Goal: Transaction & Acquisition: Subscribe to service/newsletter

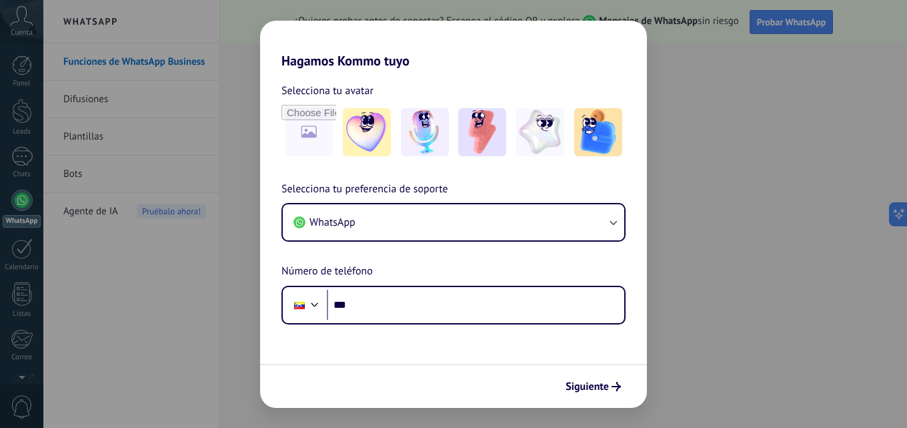
click at [661, 185] on div "Hagamos Kommo tuyo Selecciona tu avatar Selecciona tu preferencia de soporte Wh…" at bounding box center [453, 214] width 907 height 428
click at [600, 389] on span "Siguiente" at bounding box center [587, 386] width 43 height 9
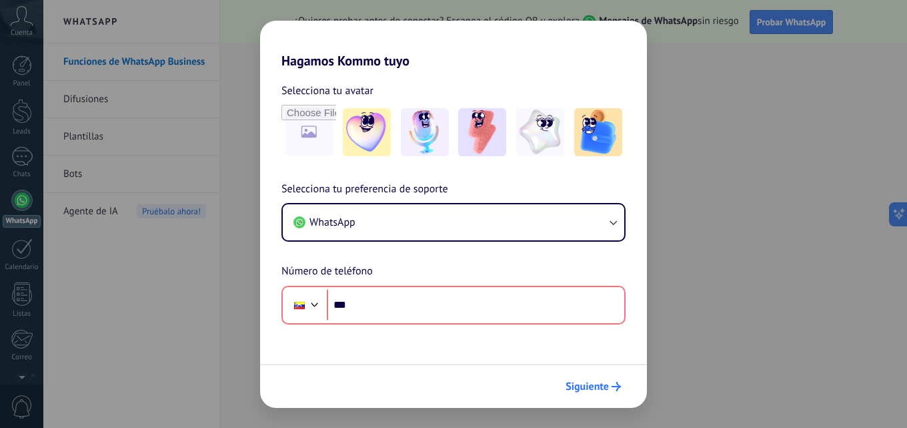
click at [611, 389] on span "Siguiente" at bounding box center [593, 386] width 55 height 9
click at [775, 298] on div "Hagamos Kommo tuyo Selecciona tu avatar Selecciona tu preferencia de soporte Wh…" at bounding box center [453, 214] width 907 height 428
click at [318, 131] on input "file" at bounding box center [309, 132] width 52 height 52
click at [698, 161] on div "Hagamos Kommo tuyo Selecciona tu avatar Selecciona tu preferencia de soporte Wh…" at bounding box center [453, 214] width 907 height 428
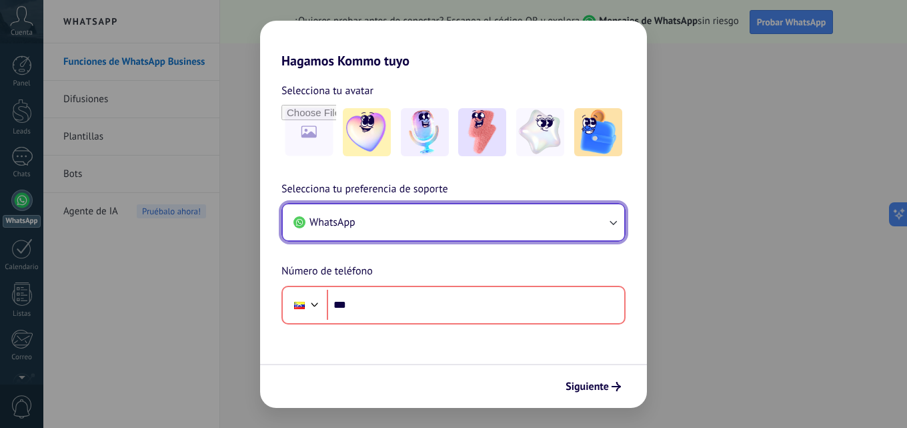
click at [496, 224] on button "WhatsApp" at bounding box center [454, 222] width 342 height 36
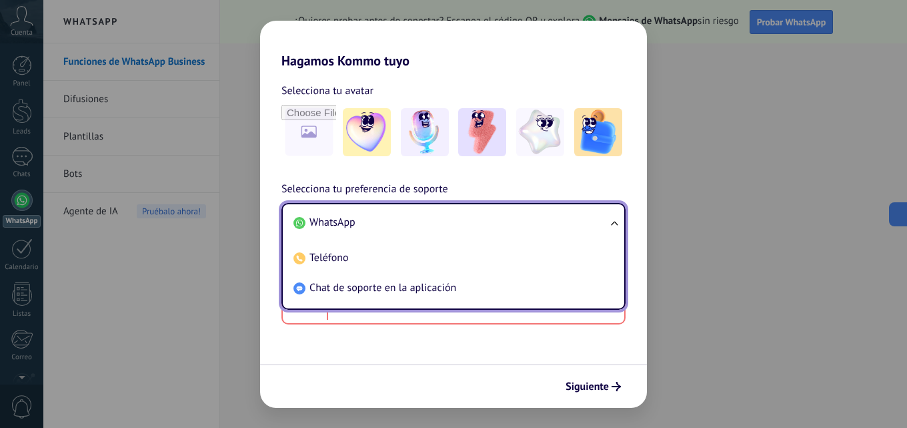
click at [496, 224] on li "WhatsApp" at bounding box center [451, 223] width 326 height 30
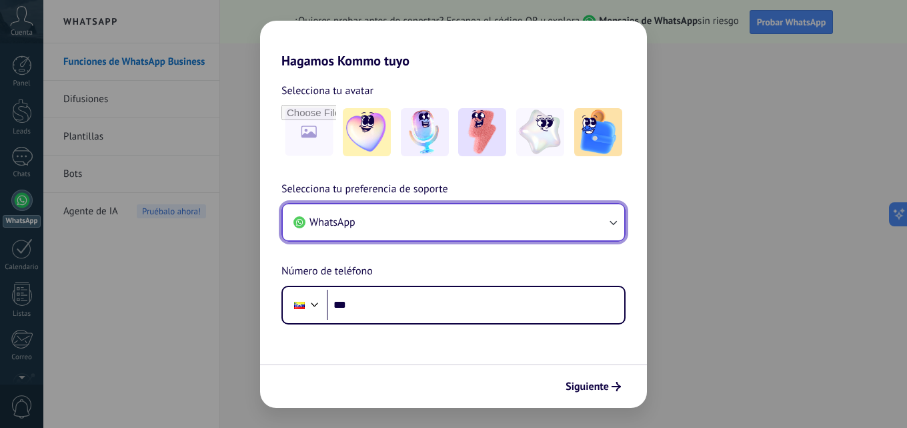
click at [496, 224] on button "WhatsApp" at bounding box center [454, 222] width 342 height 36
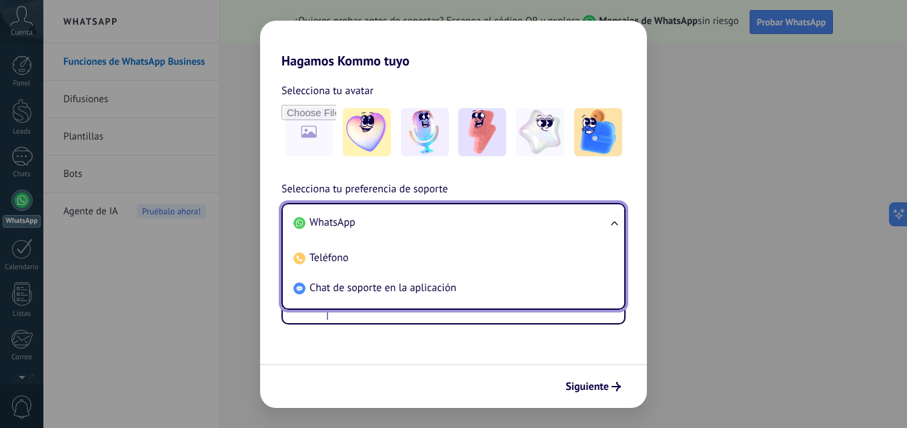
click at [385, 214] on li "WhatsApp" at bounding box center [451, 223] width 326 height 30
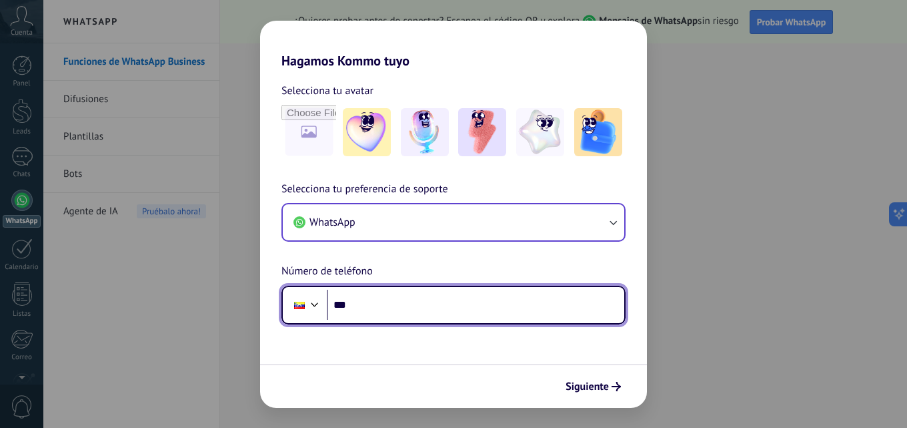
click at [383, 306] on input "***" at bounding box center [476, 305] width 298 height 31
type input "**********"
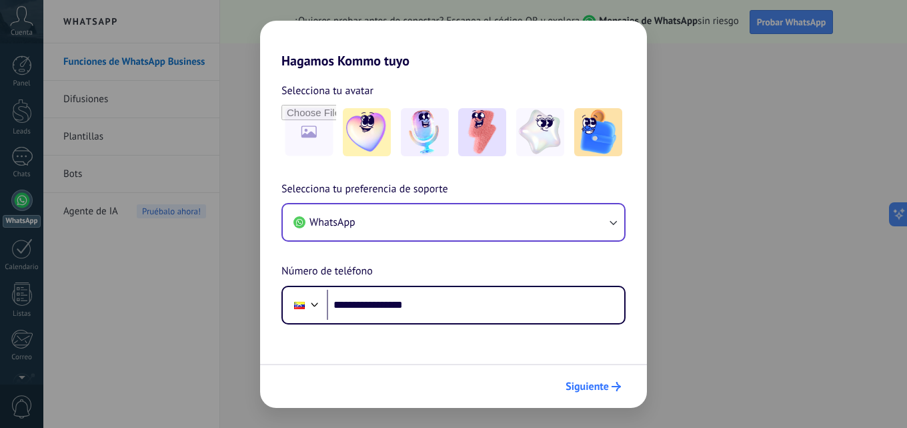
click at [597, 383] on span "Siguiente" at bounding box center [587, 386] width 43 height 9
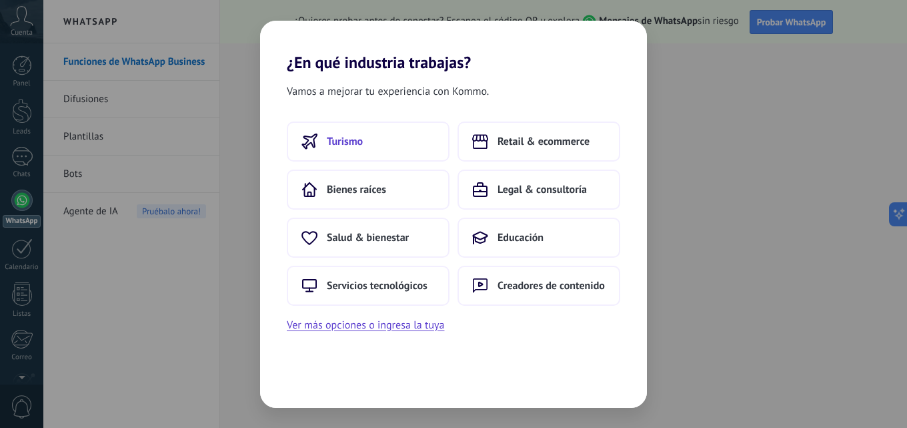
click at [388, 149] on button "Turismo" at bounding box center [368, 141] width 163 height 40
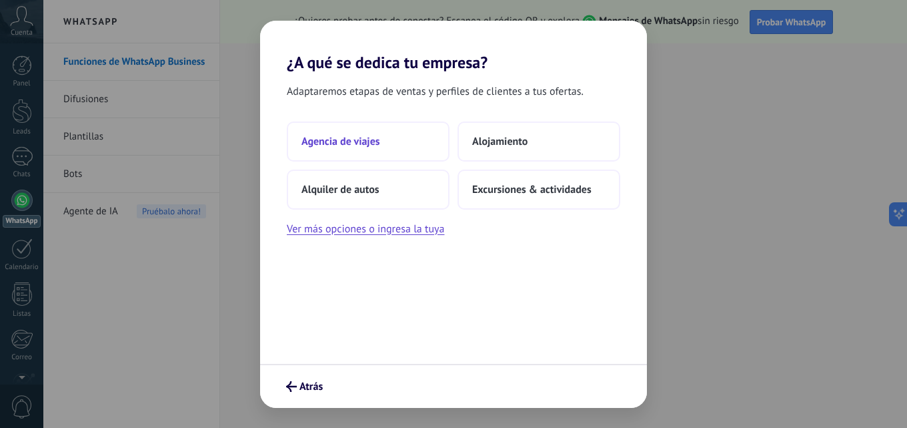
click at [375, 144] on span "Agencia de viajes" at bounding box center [341, 141] width 79 height 13
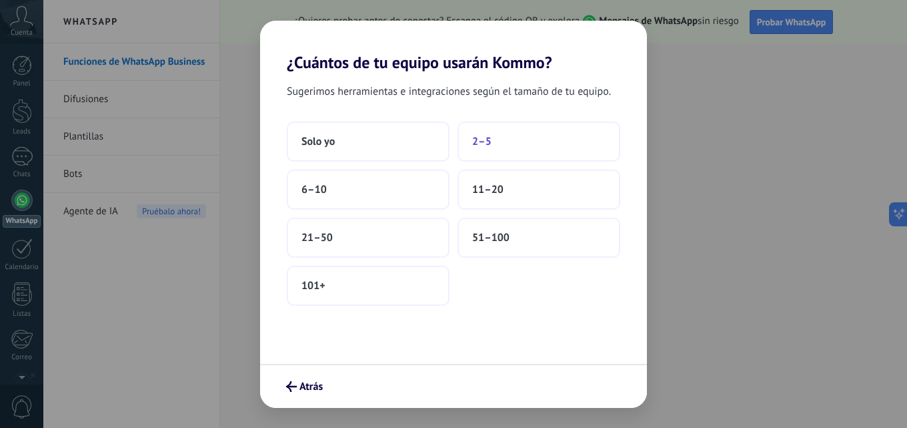
click at [500, 140] on button "2–5" at bounding box center [539, 141] width 163 height 40
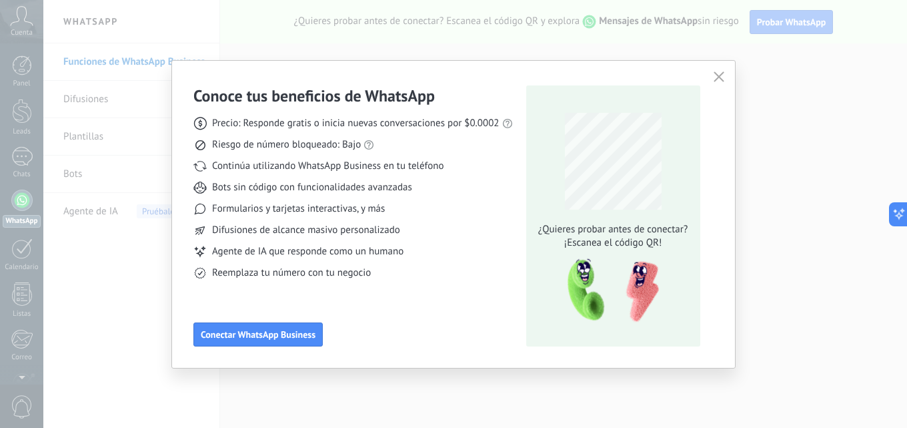
click at [719, 78] on icon "button" at bounding box center [719, 76] width 11 height 11
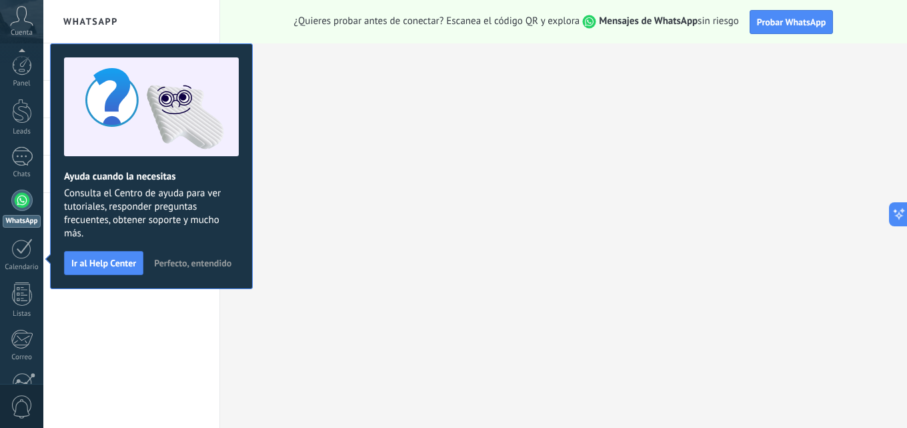
scroll to position [127, 0]
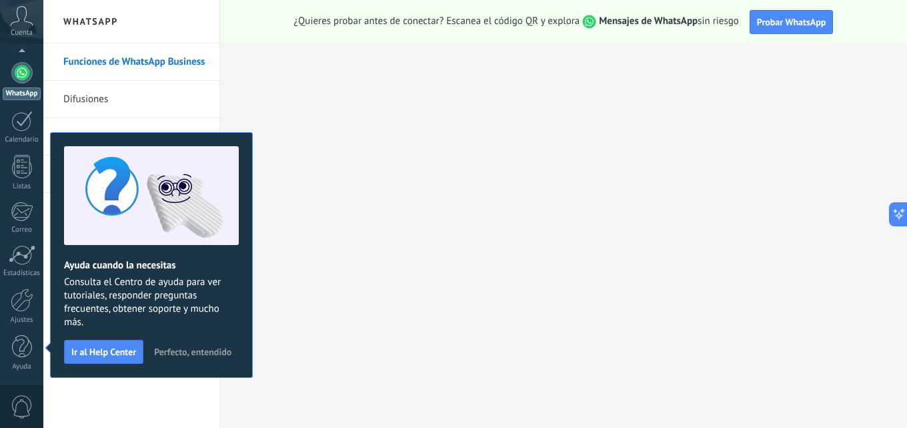
click at [197, 349] on span "Perfecto, entendido" at bounding box center [192, 351] width 77 height 9
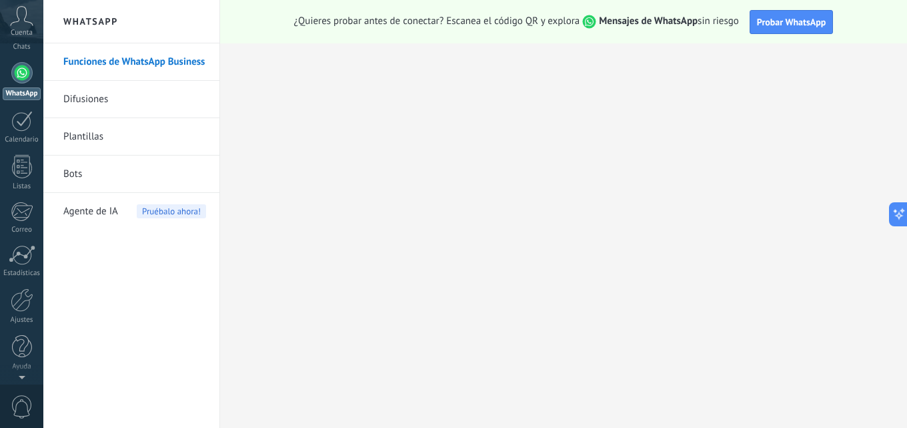
scroll to position [0, 0]
click at [13, 73] on div at bounding box center [22, 65] width 20 height 20
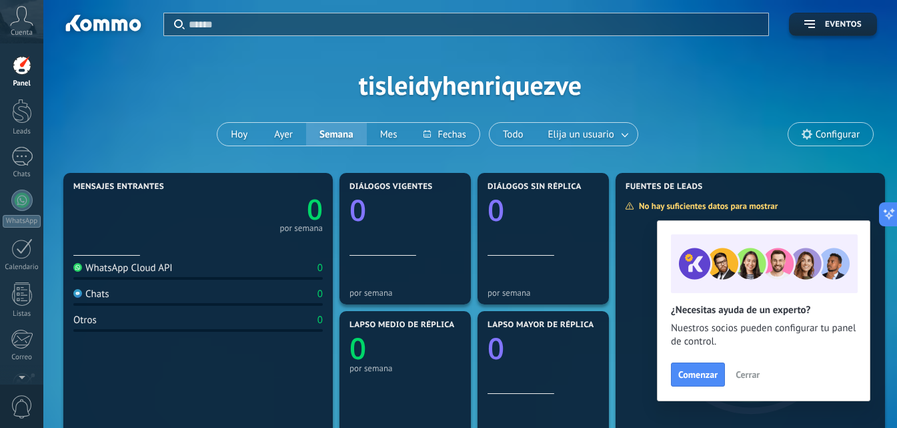
click at [742, 368] on button "Cerrar" at bounding box center [748, 374] width 36 height 20
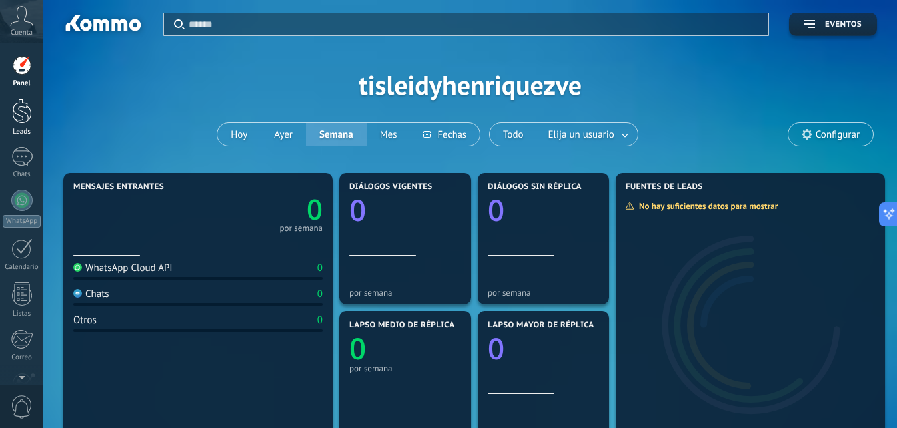
click at [5, 115] on link "Leads" at bounding box center [21, 117] width 43 height 37
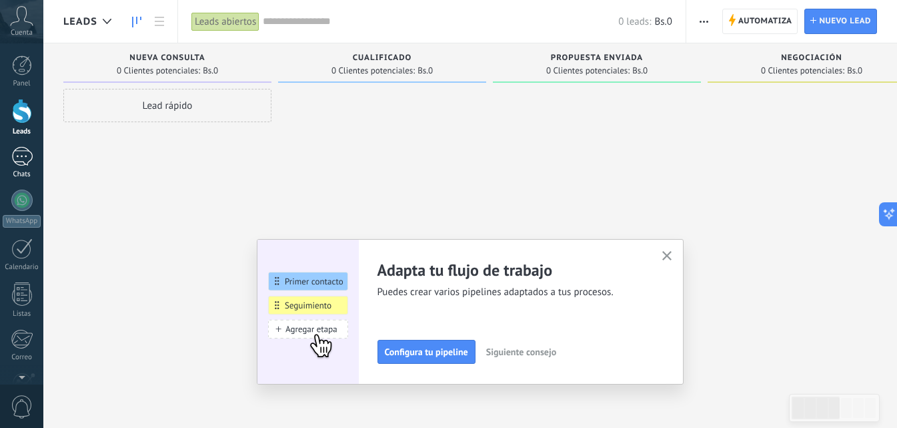
click at [7, 160] on link "Chats" at bounding box center [21, 163] width 43 height 32
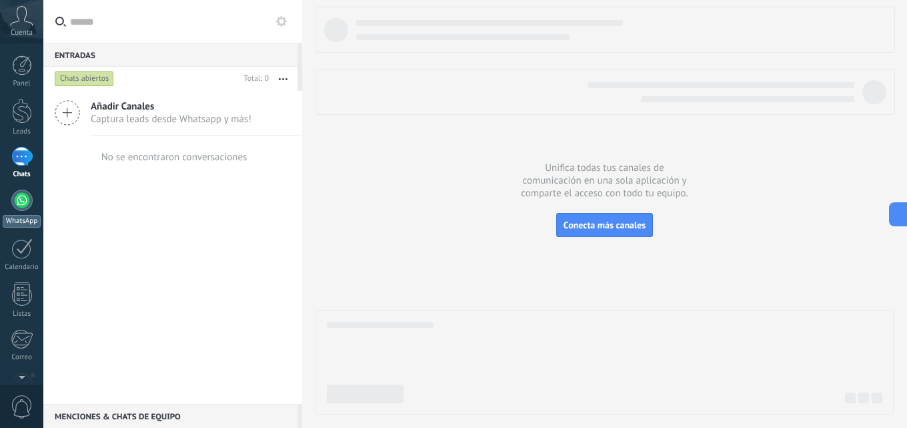
click at [21, 206] on div at bounding box center [21, 199] width 21 height 21
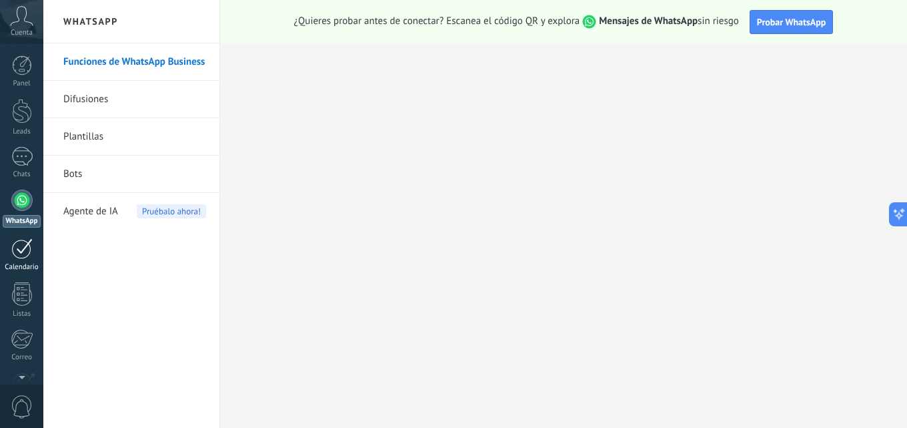
click at [21, 252] on div at bounding box center [21, 248] width 21 height 21
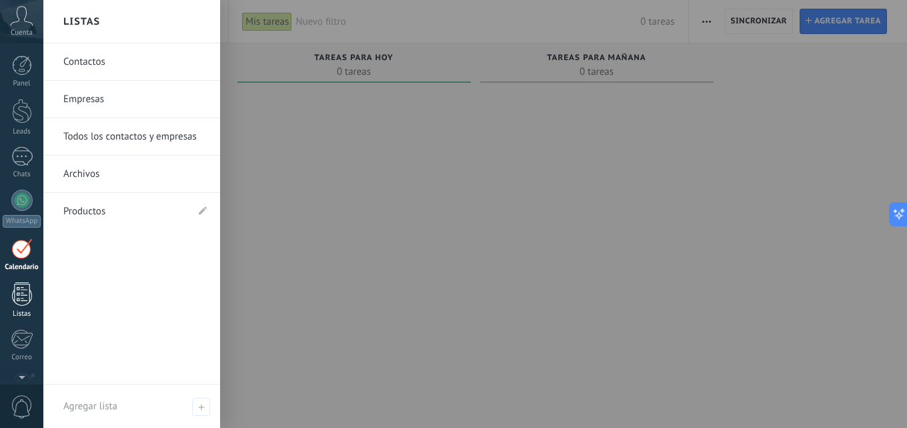
click at [21, 301] on div at bounding box center [22, 293] width 20 height 23
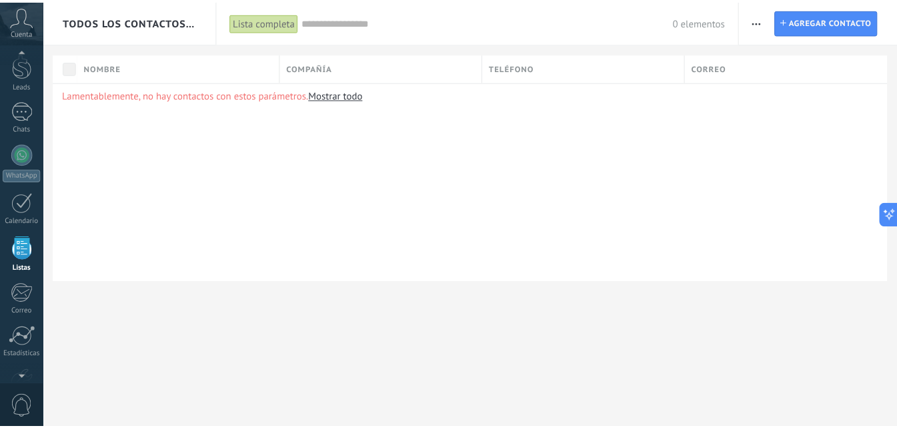
scroll to position [127, 0]
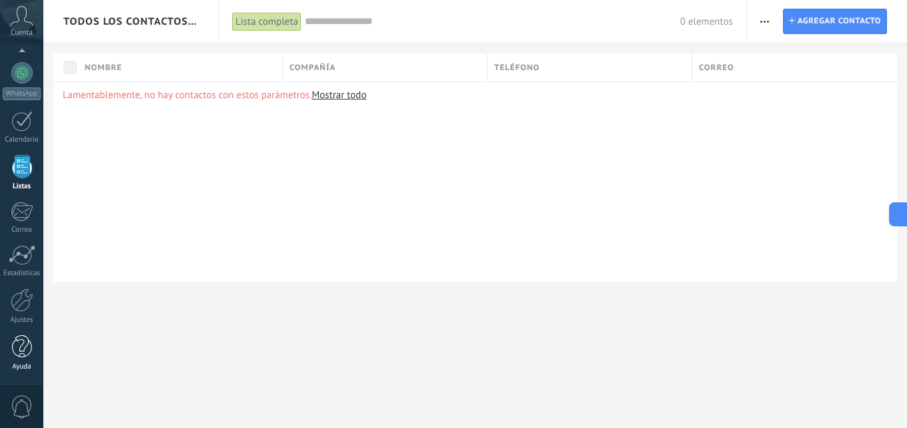
click at [21, 344] on div at bounding box center [22, 346] width 20 height 23
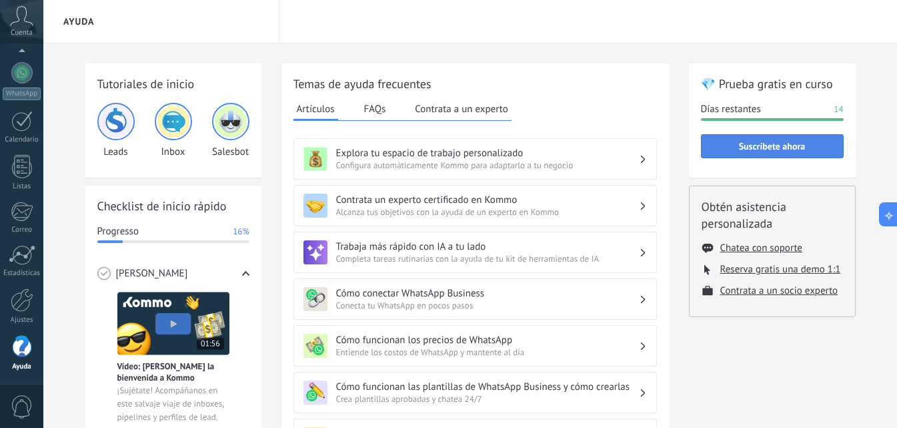
click at [760, 141] on span "Suscríbete ahora" at bounding box center [772, 145] width 67 height 9
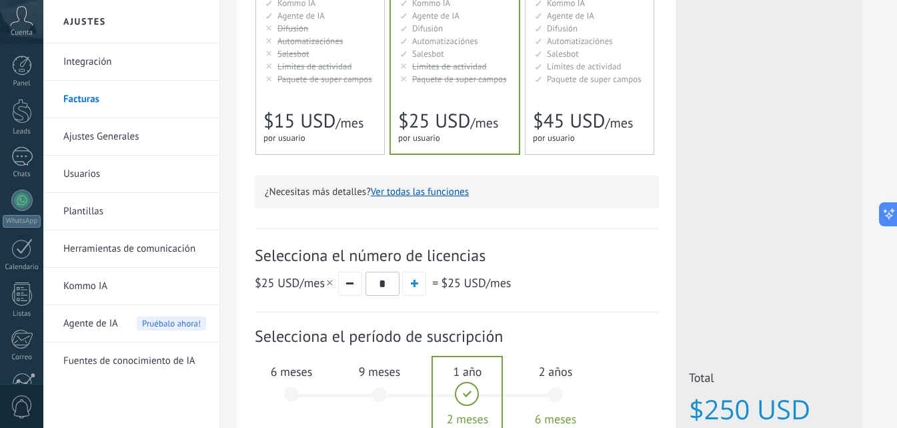
scroll to position [334, 0]
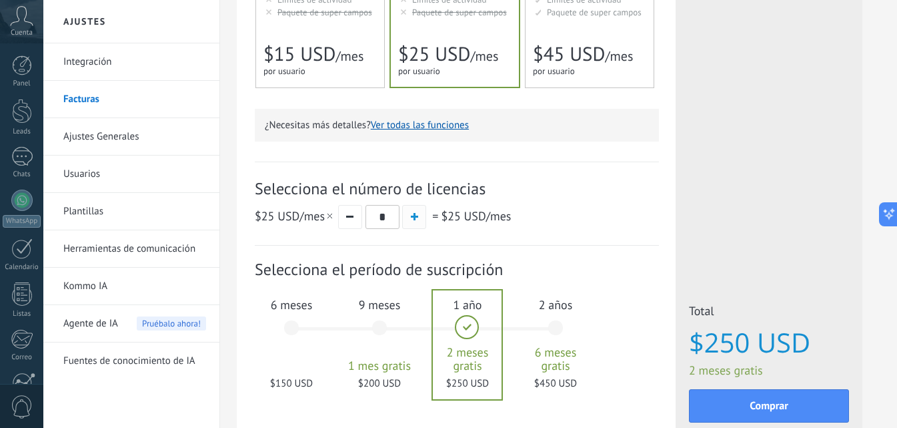
click at [414, 215] on span "button" at bounding box center [414, 216] width 7 height 7
click at [344, 221] on button "button" at bounding box center [350, 217] width 24 height 24
type input "*"
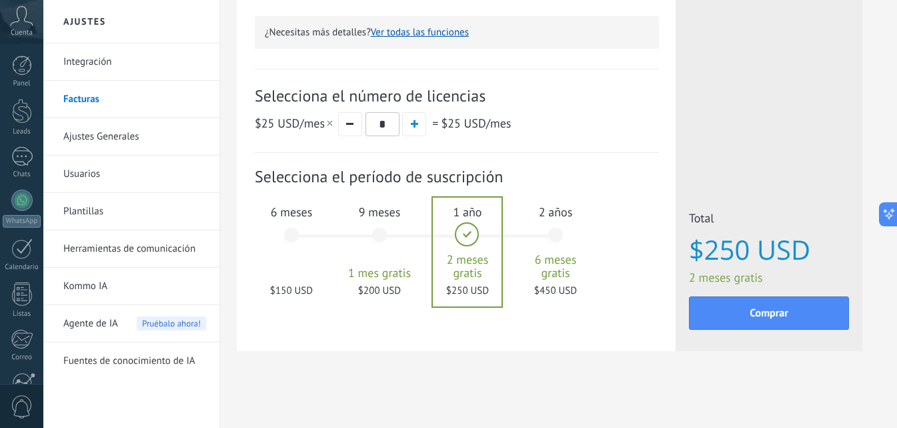
click at [283, 224] on div "6 meses $150 USD" at bounding box center [292, 241] width 72 height 94
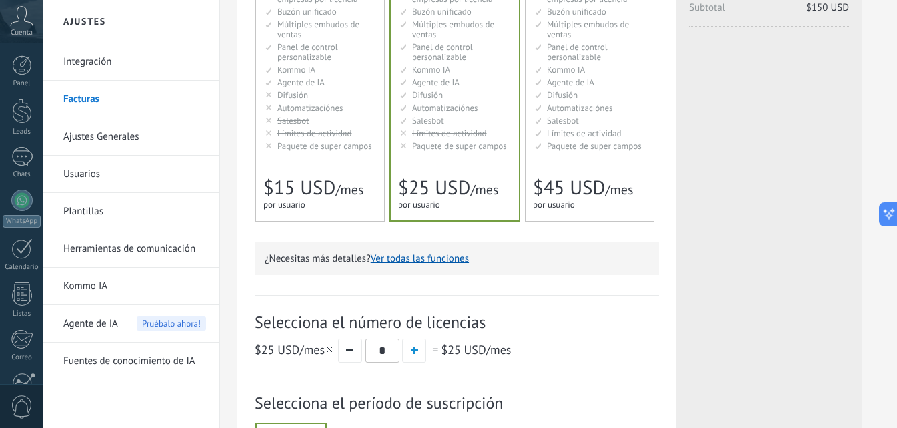
scroll to position [400, 0]
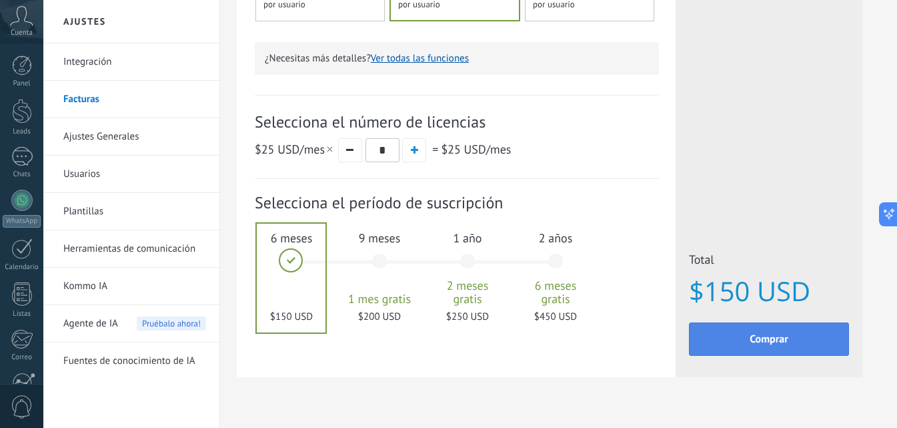
click at [713, 330] on button "Comprar" at bounding box center [769, 338] width 160 height 33
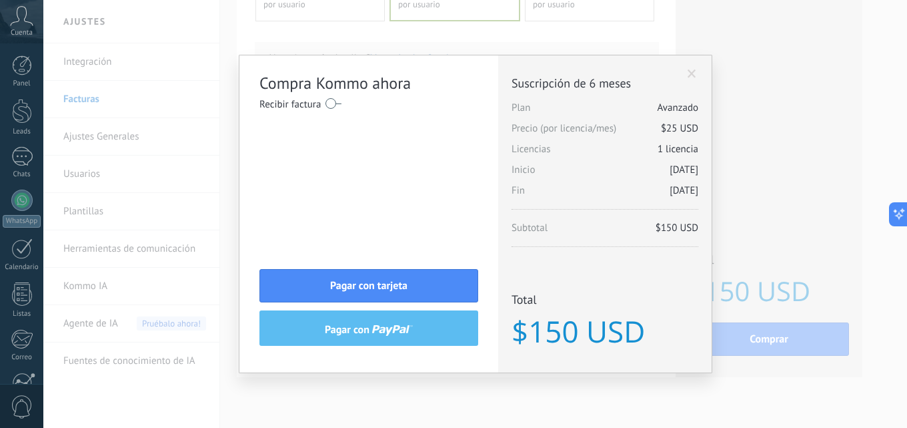
click at [811, 242] on div "Compra Kommo ahora Recibir factura Nombre completo / Nombre de la empresa País …" at bounding box center [475, 214] width 864 height 428
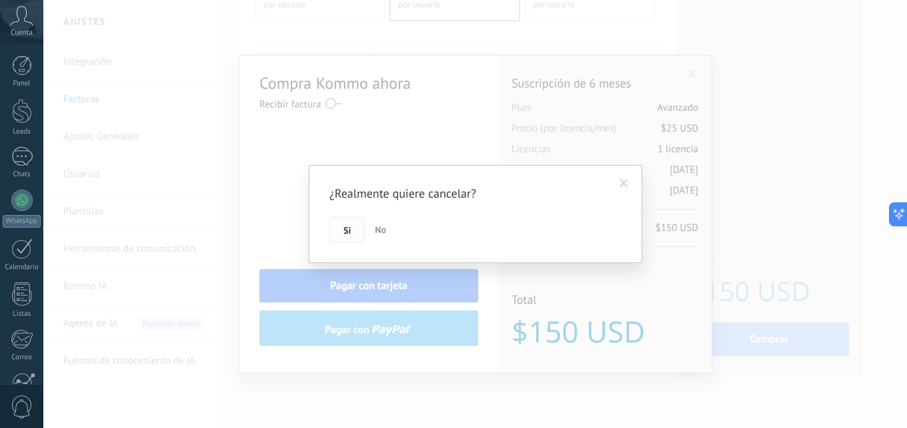
click at [353, 221] on button "Si" at bounding box center [347, 229] width 35 height 25
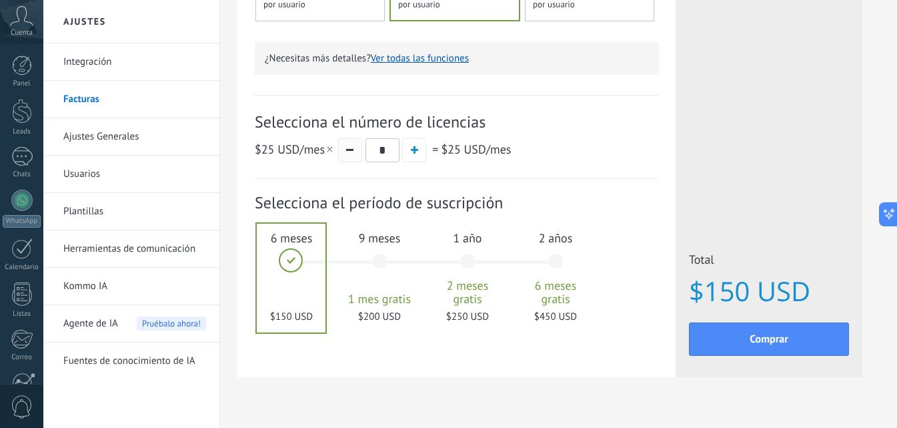
click at [345, 151] on button "button" at bounding box center [350, 150] width 24 height 24
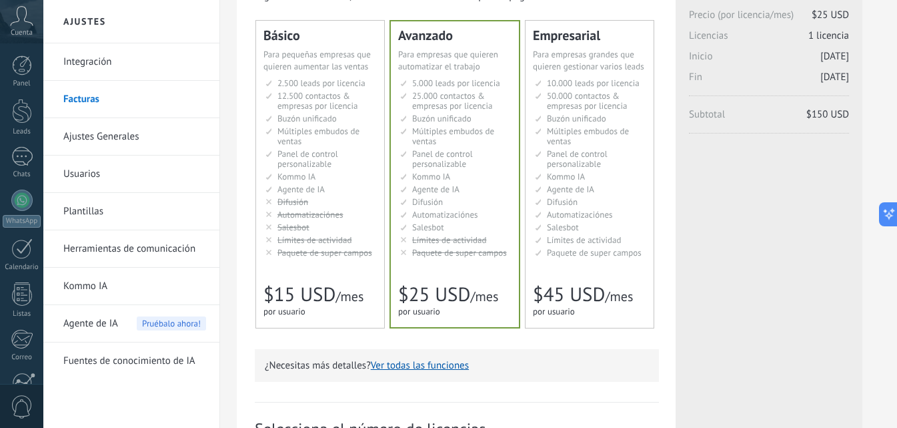
scroll to position [27, 0]
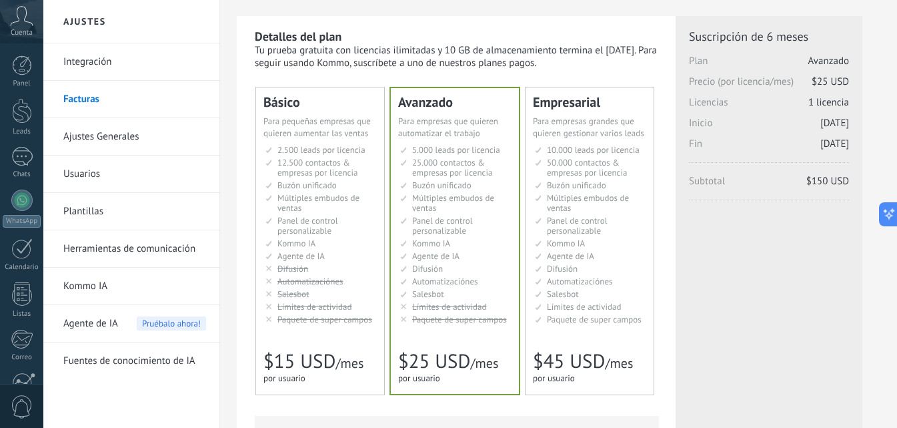
click at [354, 194] on span "Múltiples embudos de ventas" at bounding box center [319, 202] width 82 height 21
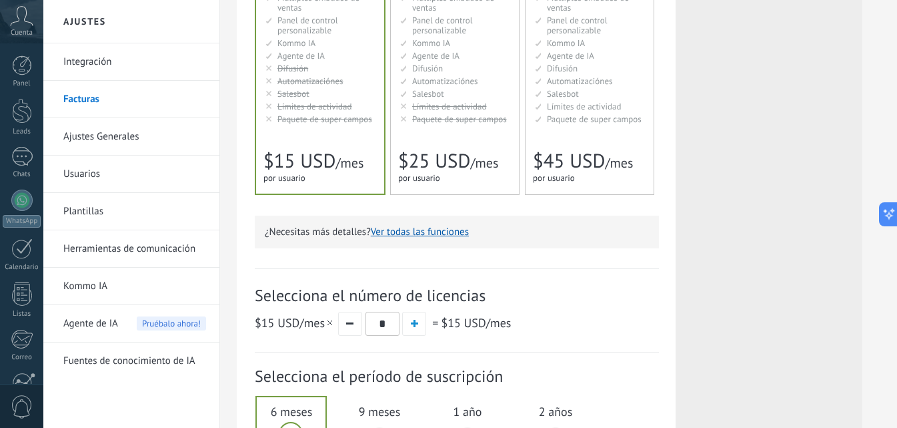
scroll to position [160, 0]
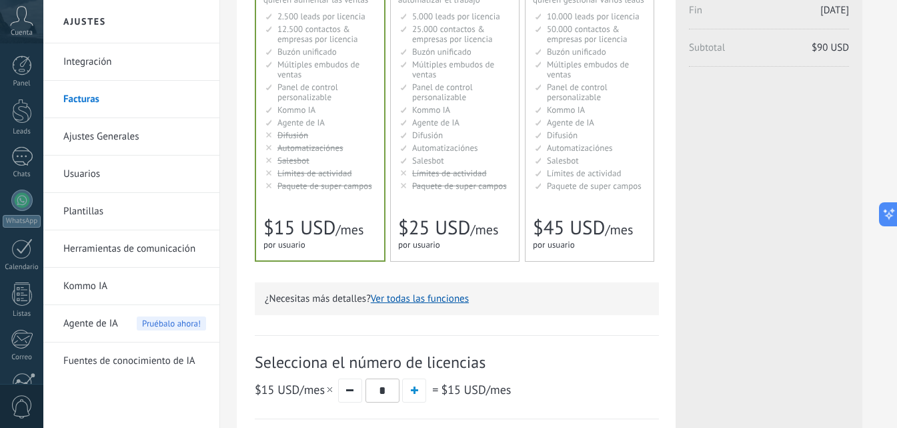
click at [466, 184] on span "Paquete de super campos" at bounding box center [459, 185] width 95 height 11
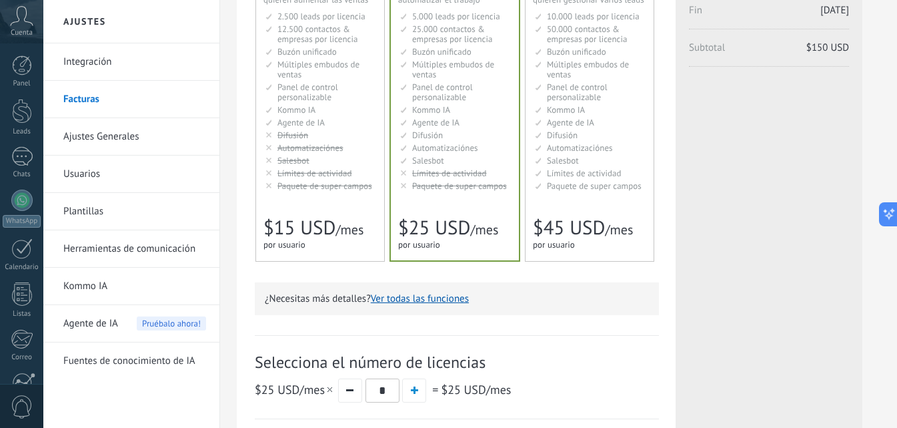
scroll to position [0, 0]
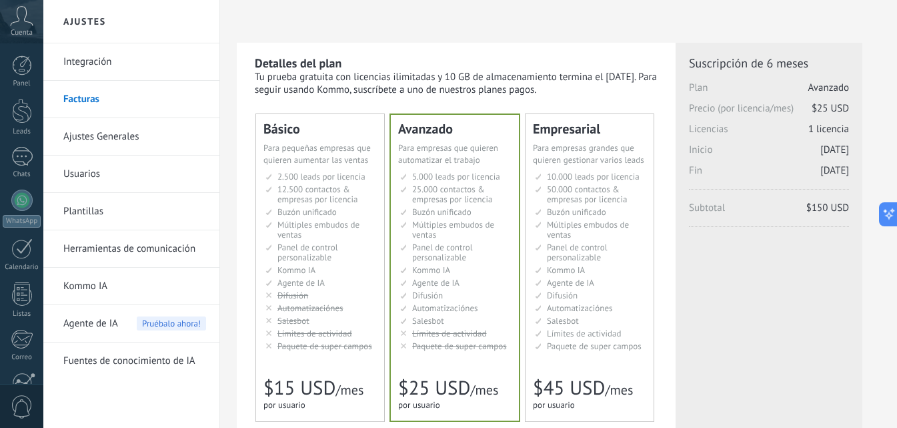
click at [763, 128] on span "Licencias 1 licencia" at bounding box center [769, 133] width 160 height 21
click at [825, 109] on span "$25 USD" at bounding box center [830, 108] width 37 height 13
click at [888, 220] on icon at bounding box center [884, 214] width 14 height 14
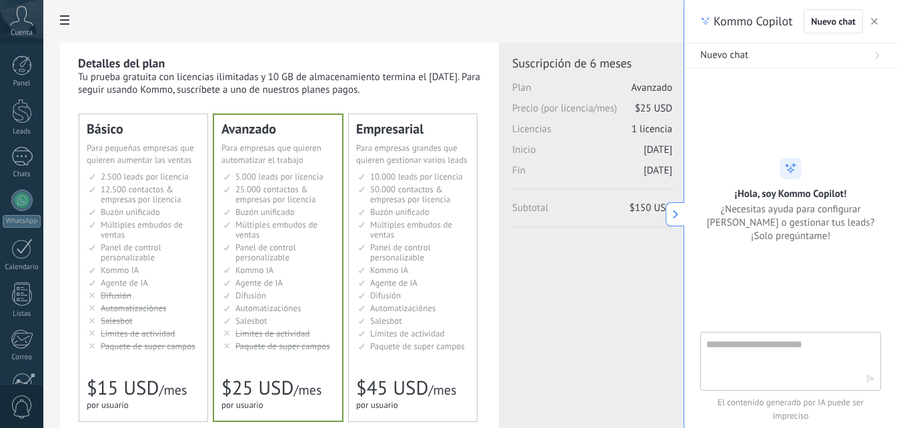
click at [873, 20] on use "button" at bounding box center [874, 21] width 7 height 7
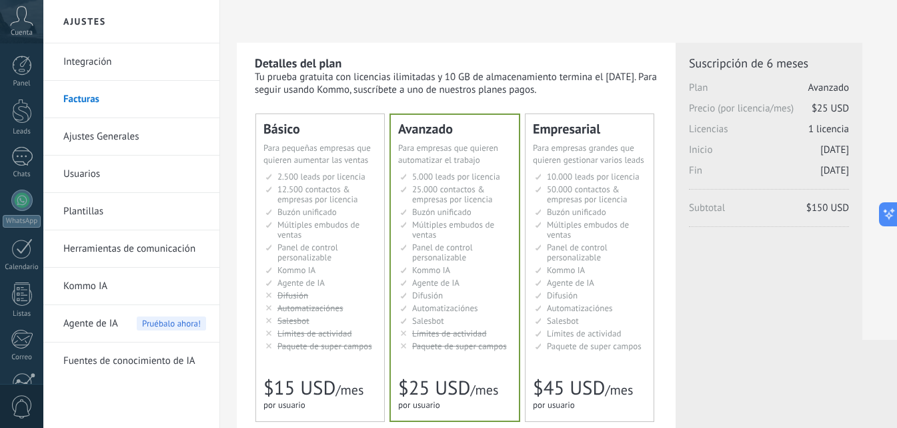
click at [107, 66] on link "Integración" at bounding box center [134, 61] width 143 height 37
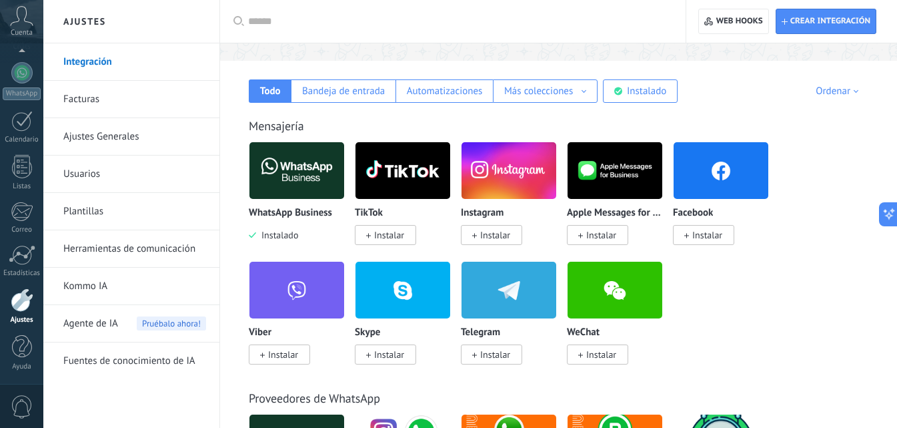
scroll to position [267, 0]
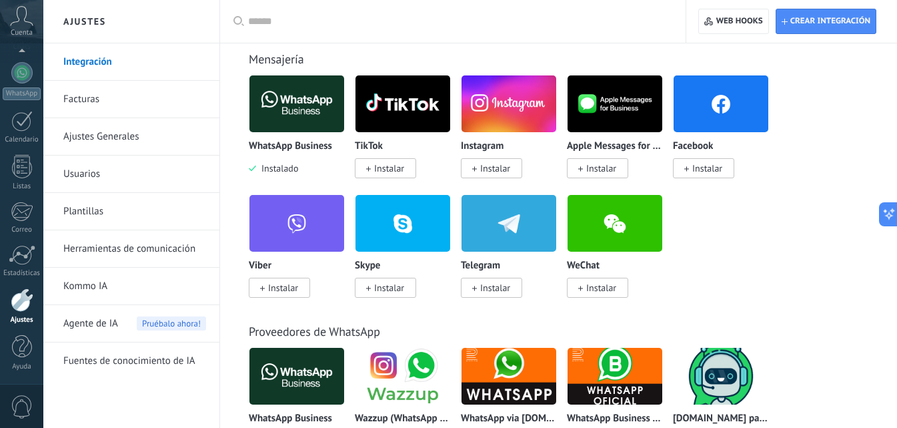
click at [90, 129] on link "Ajustes Generales" at bounding box center [134, 136] width 143 height 37
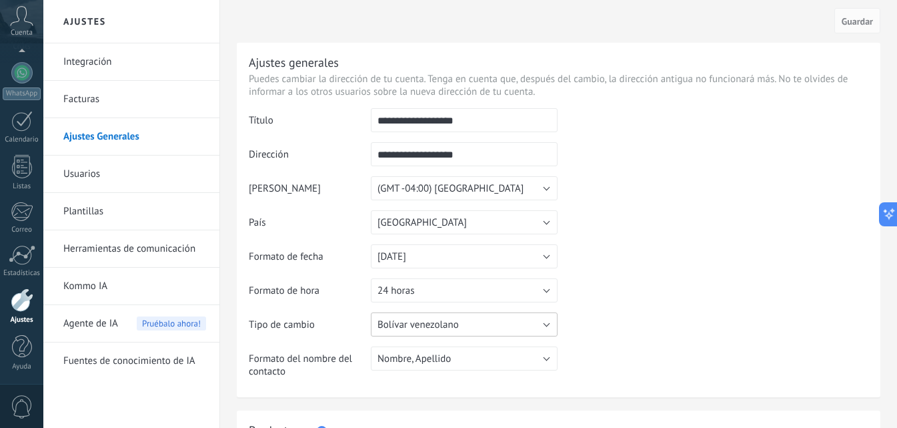
click at [442, 328] on span "Bolívar venezolano" at bounding box center [418, 324] width 81 height 13
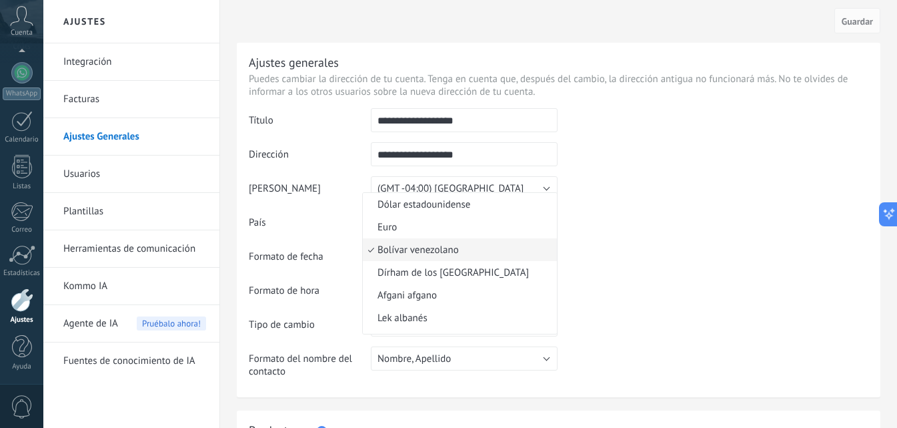
click at [472, 249] on span "Bolívar venezolano" at bounding box center [458, 250] width 190 height 13
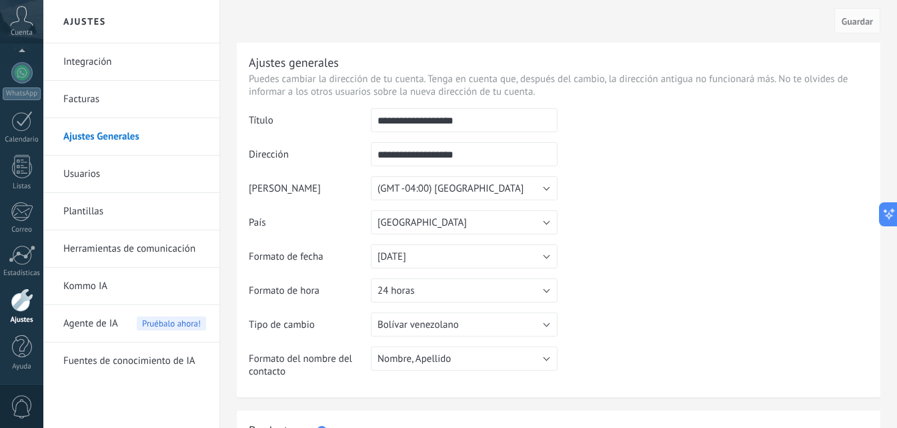
click at [123, 177] on link "Usuarios" at bounding box center [134, 173] width 143 height 37
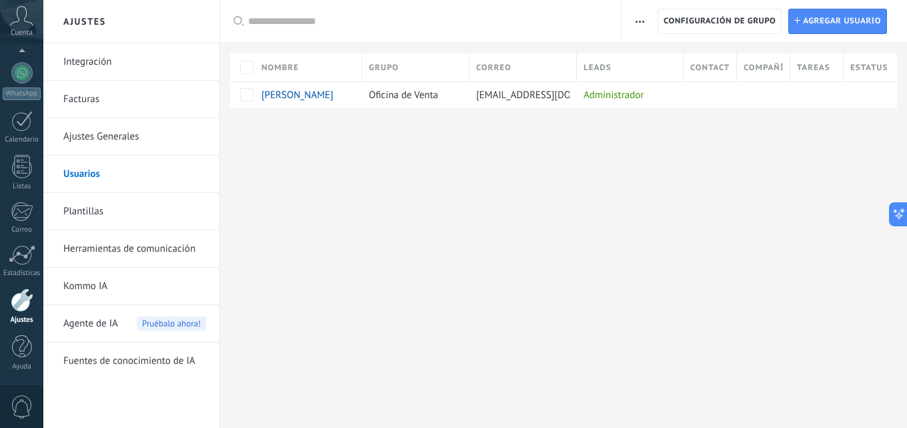
click at [124, 212] on link "Plantillas" at bounding box center [134, 211] width 143 height 37
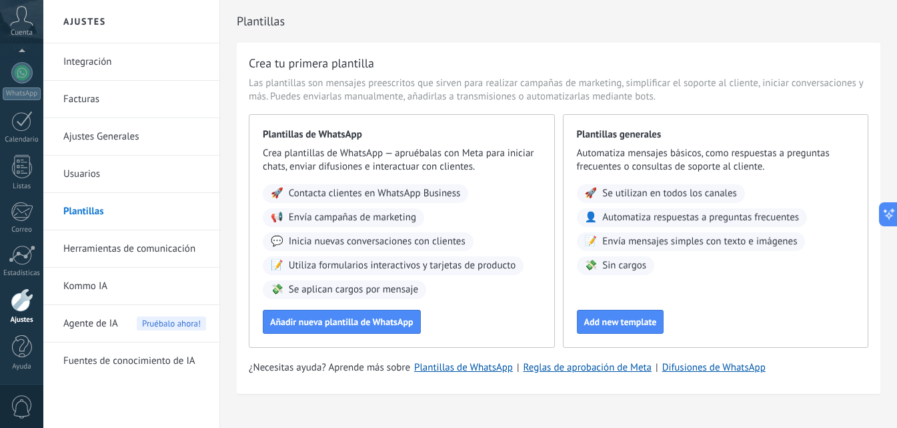
click at [144, 289] on link "Kommo IA" at bounding box center [134, 286] width 143 height 37
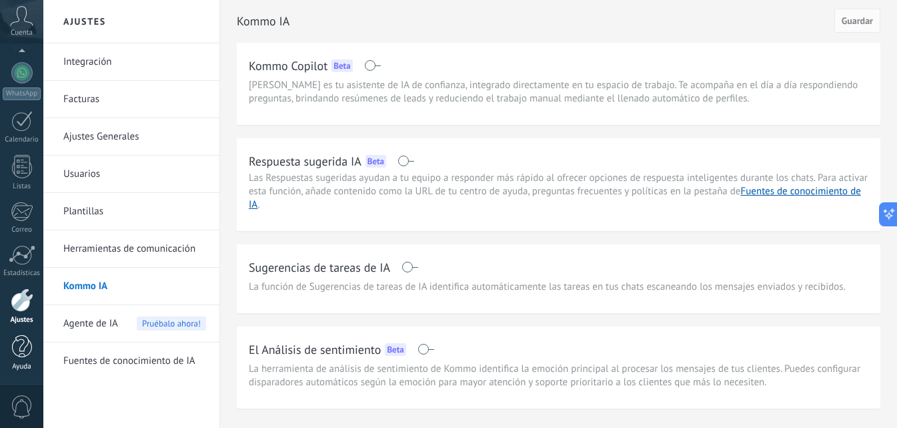
scroll to position [37, 0]
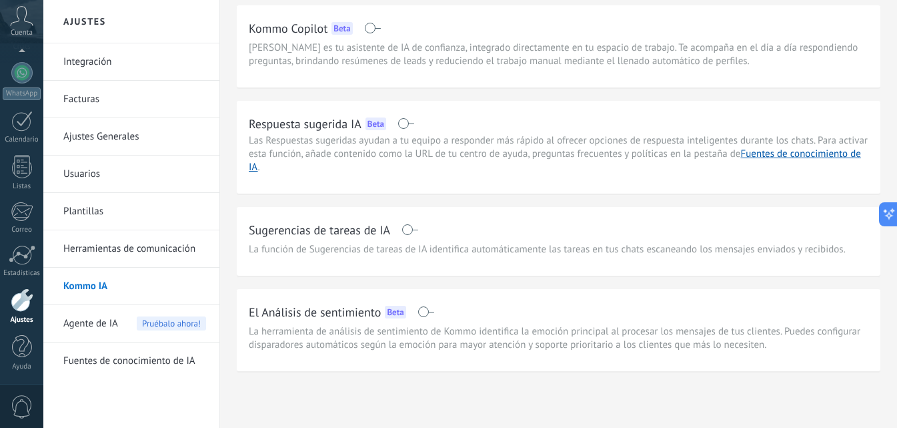
click at [19, 402] on span "0" at bounding box center [22, 406] width 23 height 23
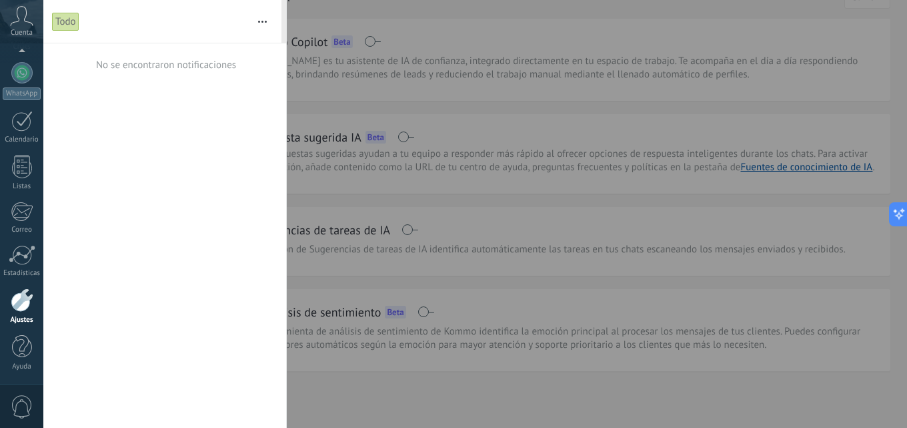
click at [361, 147] on div at bounding box center [453, 214] width 907 height 428
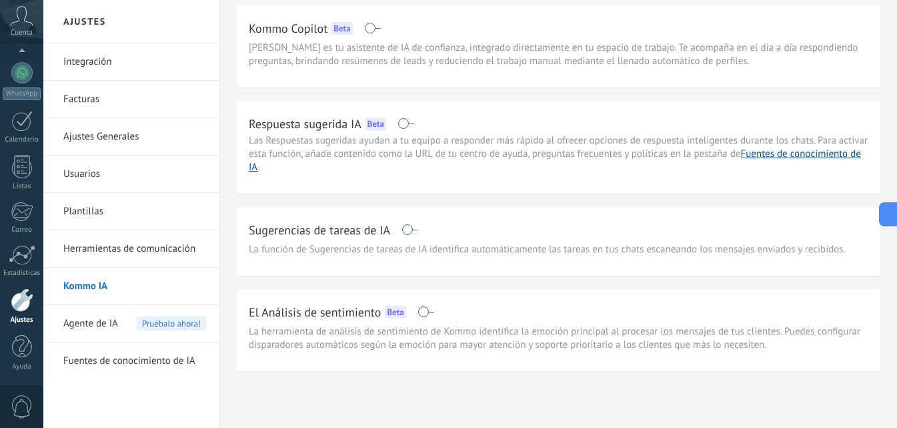
scroll to position [0, 0]
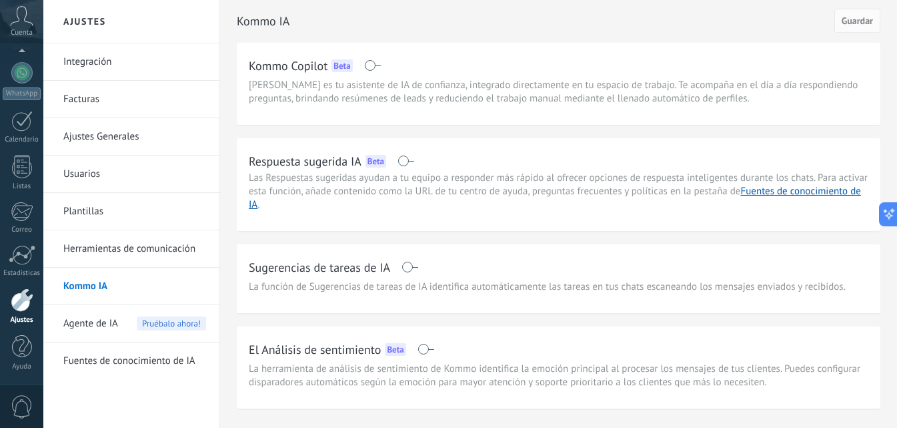
click at [141, 105] on link "Facturas" at bounding box center [134, 99] width 143 height 37
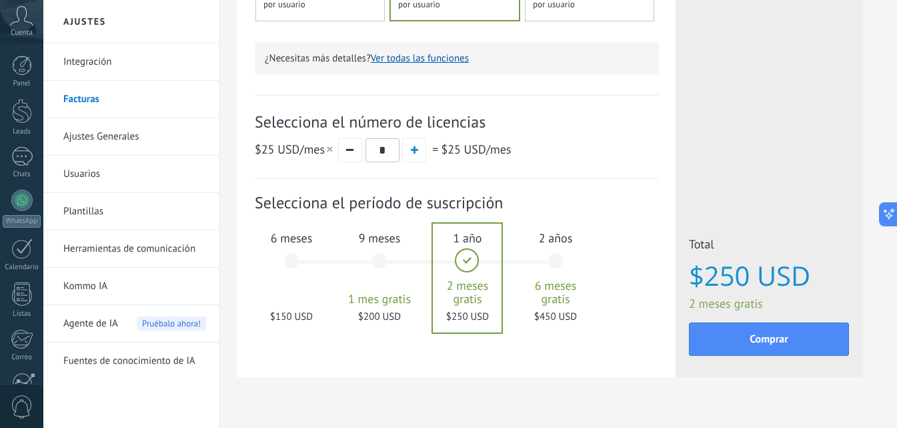
click at [284, 261] on div "6 meses $150 USD" at bounding box center [292, 267] width 72 height 94
